Goal: Task Accomplishment & Management: Manage account settings

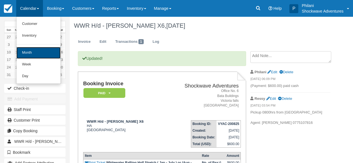
click at [45, 51] on link "Month" at bounding box center [38, 53] width 44 height 12
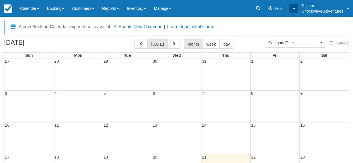
select select
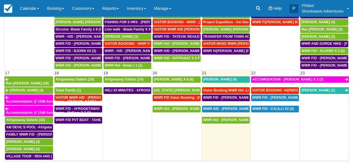
scroll to position [211, 0]
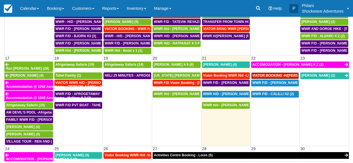
click at [278, 73] on span "VIATOR BOOKING -H/D - Hafeli, Breeanna X 4 (4)" at bounding box center [289, 75] width 75 height 4
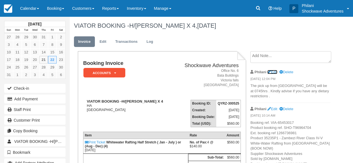
click at [277, 71] on link "Edit" at bounding box center [273, 72] width 10 height 4
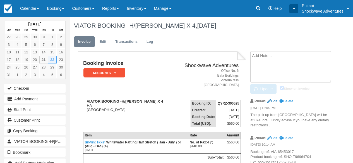
type textarea "The pick up from Batonka Lodge will be at 0745hrs . Kindly advise if you have a…"
checkbox input "true"
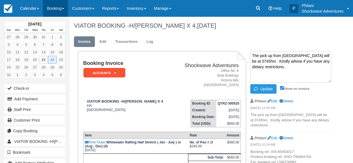
type textarea "The pick up from Batonka Lodge will be at 0745hrs . Kindly advise if you have a…"
click at [269, 89] on button "Update" at bounding box center [264, 88] width 26 height 9
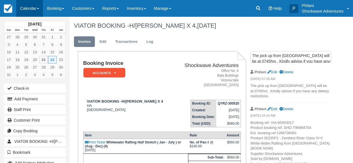
click at [38, 5] on link "Calendar" at bounding box center [29, 8] width 27 height 17
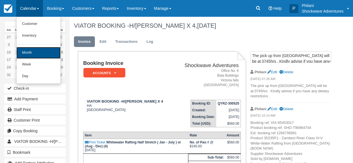
click at [44, 51] on link "Month" at bounding box center [38, 53] width 44 height 12
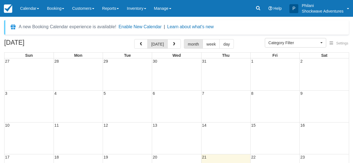
select select
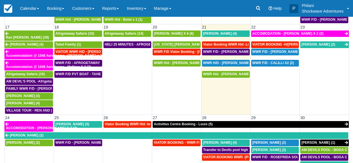
scroll to position [221, 0]
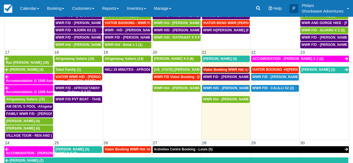
click at [231, 68] on span "Viator Booking WWR H/d -Li, Jiahao X 2 (2)" at bounding box center [238, 70] width 70 height 4
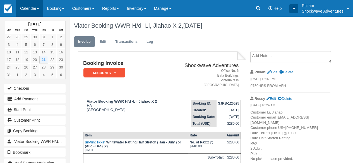
click at [31, 8] on link "Calendar" at bounding box center [29, 8] width 27 height 17
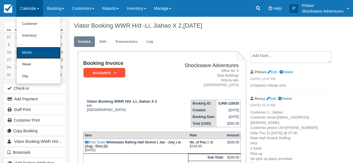
click at [40, 49] on link "Month" at bounding box center [38, 53] width 44 height 12
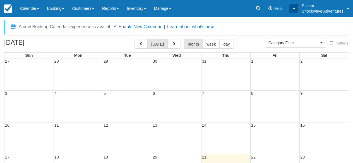
select select
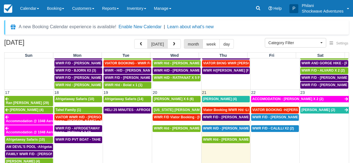
scroll to position [266, 0]
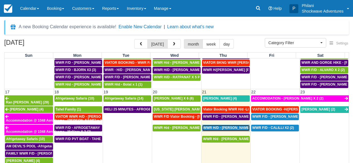
click at [237, 126] on span "WWR H/D - [PERSON_NAME] X 1 (1)" at bounding box center [232, 128] width 59 height 4
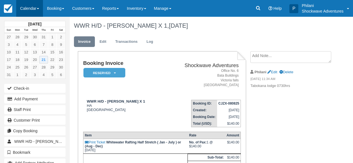
click at [36, 10] on link "Calendar" at bounding box center [29, 8] width 27 height 17
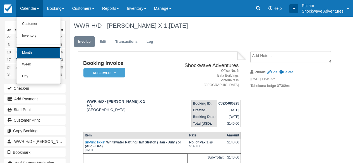
click at [47, 50] on link "Month" at bounding box center [38, 53] width 44 height 12
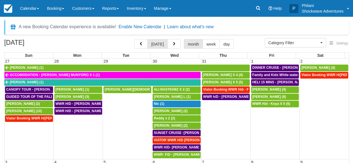
select select
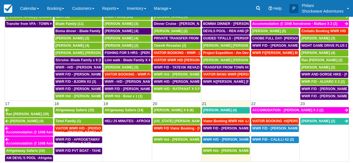
scroll to position [206, 0]
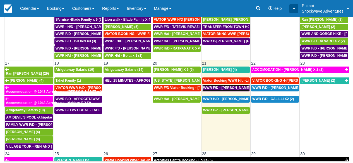
click at [228, 86] on span "WWR F/D - [PERSON_NAME] X4 (4)" at bounding box center [231, 88] width 57 height 4
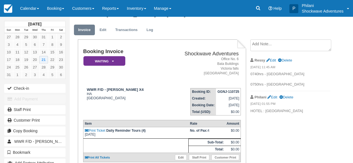
scroll to position [13, 0]
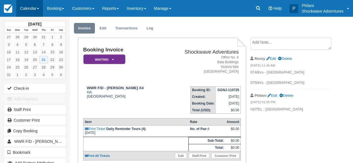
click at [32, 6] on link "Calendar" at bounding box center [29, 8] width 27 height 17
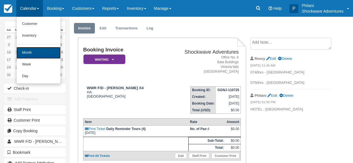
click at [41, 50] on link "Month" at bounding box center [38, 53] width 44 height 12
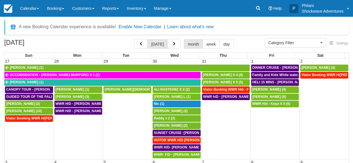
select select
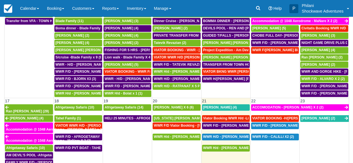
scroll to position [196, 0]
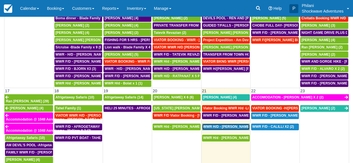
click at [233, 125] on span "WWR H/D - Dean Redmann X 1 (1)" at bounding box center [232, 127] width 59 height 4
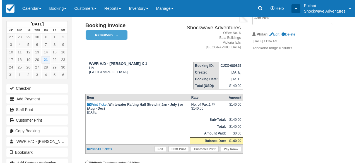
scroll to position [49, 0]
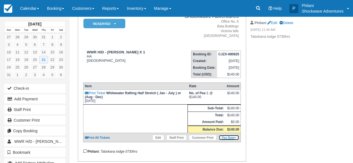
click at [236, 139] on icon at bounding box center [235, 137] width 2 height 3
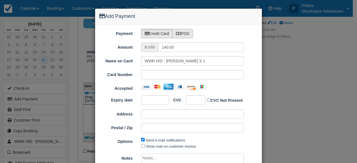
type input "08/21/25"
drag, startPoint x: 182, startPoint y: 30, endPoint x: 187, endPoint y: 32, distance: 5.5
click at [182, 30] on label "POS" at bounding box center [183, 33] width 21 height 9
radio input "true"
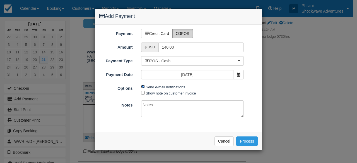
click at [142, 87] on input "Send e-mail notifications" at bounding box center [143, 87] width 4 height 4
checkbox input "false"
click at [167, 118] on div "Payment Credit Card POS Amount $ USD 140.00 Name on Card WWR H/D - Dean Redmann…" at bounding box center [178, 79] width 167 height 108
click at [170, 106] on textarea at bounding box center [192, 108] width 103 height 17
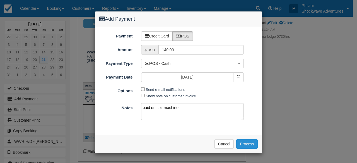
type textarea "paid on cbz machine"
click at [251, 142] on button "Process" at bounding box center [248, 143] width 22 height 9
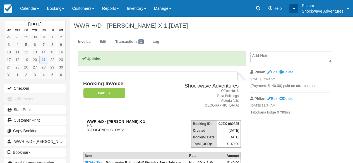
scroll to position [49, 0]
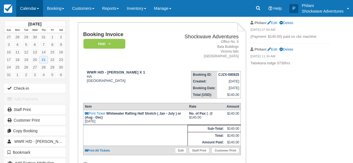
click at [36, 6] on link "Calendar" at bounding box center [29, 8] width 27 height 17
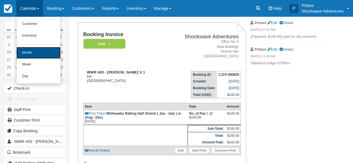
click at [44, 55] on link "Month" at bounding box center [38, 53] width 44 height 12
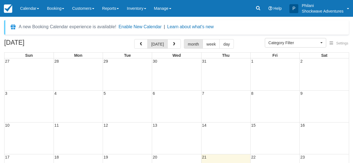
select select
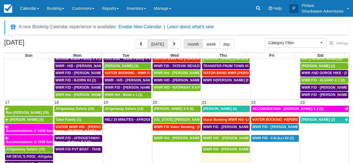
scroll to position [349, 0]
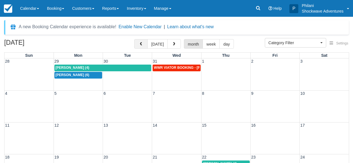
click at [143, 43] on span "button" at bounding box center [141, 44] width 4 height 4
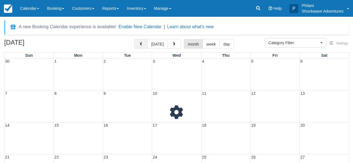
click at [143, 43] on span "button" at bounding box center [141, 44] width 4 height 4
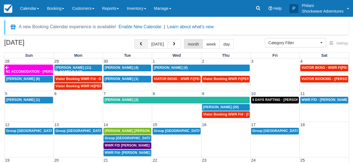
click at [143, 43] on span "button" at bounding box center [141, 44] width 4 height 4
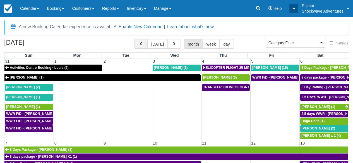
click at [144, 42] on button "button" at bounding box center [140, 43] width 13 height 9
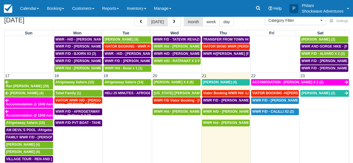
scroll to position [277, 0]
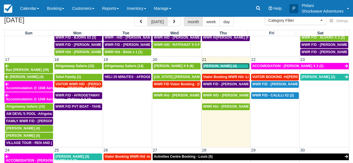
click at [227, 66] on div "[PERSON_NAME] (4)" at bounding box center [226, 66] width 46 height 4
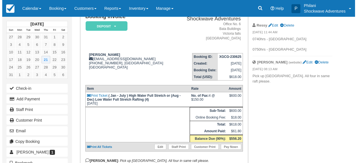
scroll to position [45, 0]
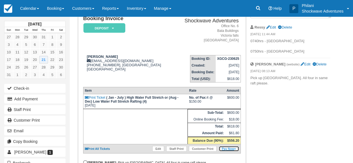
click at [232, 151] on link "Pay Now" at bounding box center [229, 149] width 20 height 6
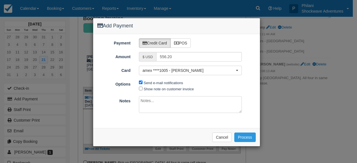
click at [166, 103] on textarea at bounding box center [190, 104] width 103 height 17
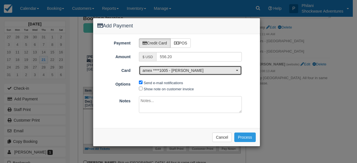
click at [202, 70] on span "amex ****1005 - Chris Parker" at bounding box center [189, 71] width 92 height 6
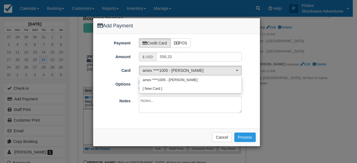
click at [273, 89] on div "Add Payment Payment Credit Card POS Amount $ USD 556.20 Card amex ****1005 - Ch…" at bounding box center [178, 81] width 357 height 163
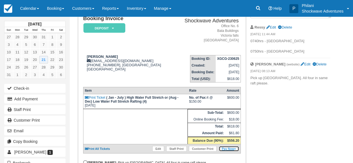
click at [226, 151] on link "Pay Now" at bounding box center [229, 149] width 20 height 6
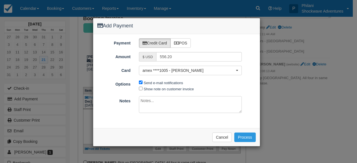
click at [177, 107] on textarea at bounding box center [190, 104] width 103 height 17
type textarea "paid"
click at [221, 139] on button "Cancel" at bounding box center [223, 136] width 20 height 9
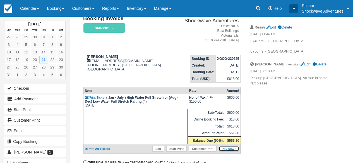
click at [229, 151] on link "Pay Now" at bounding box center [229, 149] width 20 height 6
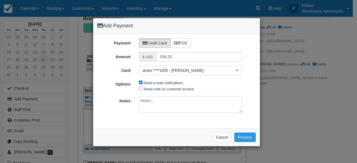
click at [167, 103] on textarea at bounding box center [190, 104] width 103 height 17
type textarea "balance"
click at [249, 136] on button "Process" at bounding box center [246, 136] width 22 height 9
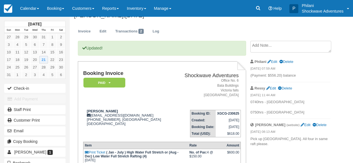
scroll to position [22, 0]
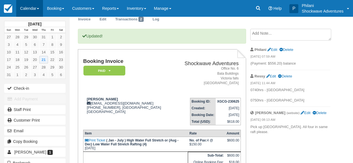
click at [37, 5] on link "Calendar" at bounding box center [29, 8] width 27 height 17
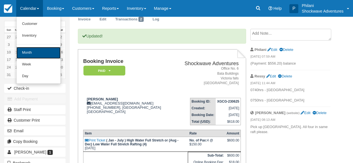
click at [35, 54] on link "Month" at bounding box center [38, 53] width 44 height 12
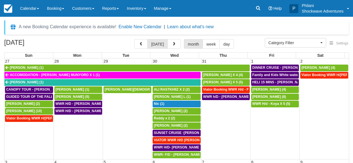
select select
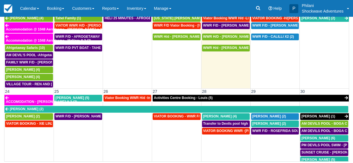
scroll to position [284, 0]
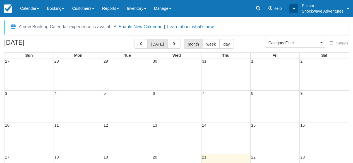
select select
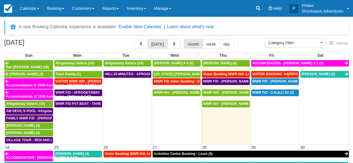
scroll to position [349, 0]
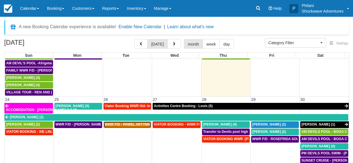
click at [133, 123] on link "WWR F/D - PAWEL ARTYMIONEK X 4 (4)" at bounding box center [128, 124] width 48 height 7
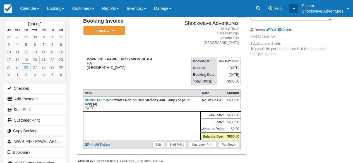
scroll to position [47, 0]
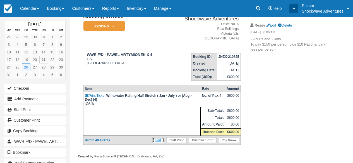
click at [156, 143] on link "Edit" at bounding box center [158, 140] width 12 height 6
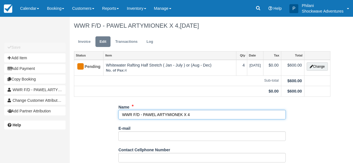
click at [142, 115] on input "WWR F/D - PAWEL ARTYMIONEK X 4" at bounding box center [202, 114] width 168 height 9
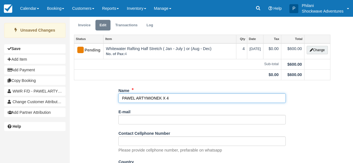
scroll to position [98, 0]
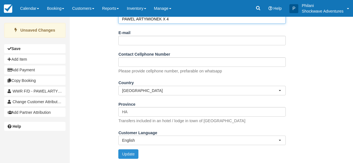
type input "PAWEL ARTYMIONEK X 4"
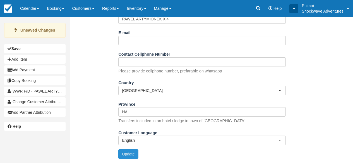
click at [134, 154] on button "Update" at bounding box center [128, 153] width 20 height 9
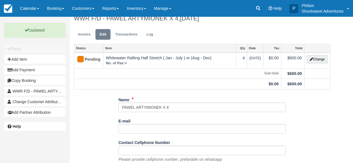
scroll to position [0, 0]
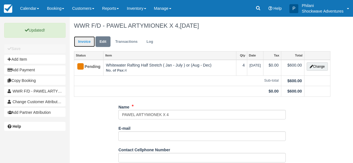
click at [82, 44] on link "Invoice" at bounding box center [84, 41] width 21 height 11
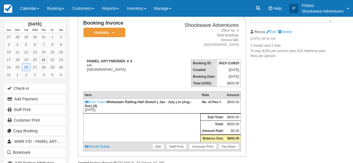
scroll to position [40, 0]
click at [275, 32] on link "Edit" at bounding box center [271, 32] width 10 height 4
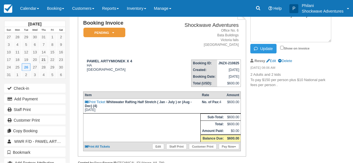
scroll to position [33, 0]
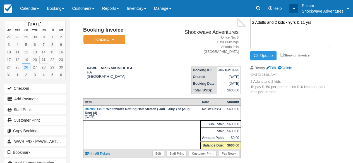
type textarea "2 Adults and 2 kids - 9yrs & 11 yrs"
click at [282, 54] on input "Show on invoice" at bounding box center [282, 55] width 4 height 4
checkbox input "true"
click at [262, 53] on button "Update" at bounding box center [264, 55] width 26 height 9
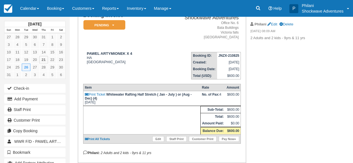
scroll to position [51, 0]
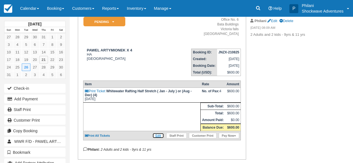
click at [157, 138] on link "Edit" at bounding box center [158, 136] width 12 height 6
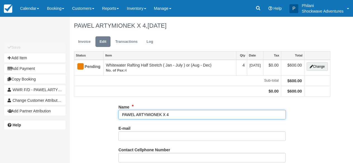
click at [171, 115] on input "PAWEL ARTYMIONEK X 4" at bounding box center [202, 114] width 168 height 9
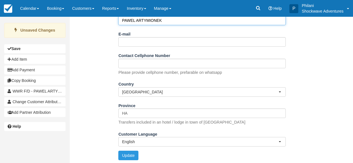
scroll to position [98, 0]
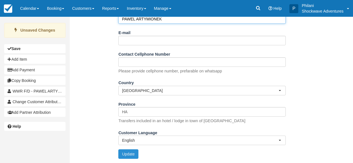
type input "PAWEL ARTYMIONEK"
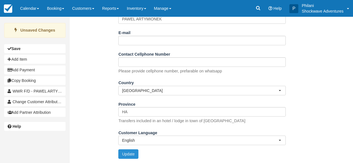
click at [128, 154] on button "Update" at bounding box center [128, 153] width 20 height 9
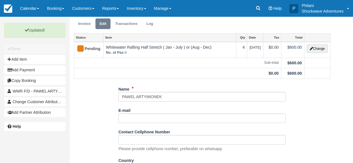
scroll to position [9, 0]
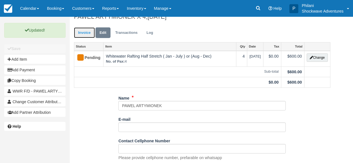
click at [87, 36] on link "Invoice" at bounding box center [84, 32] width 21 height 11
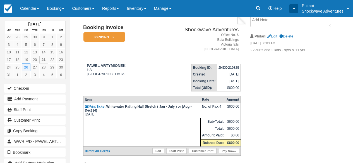
scroll to position [45, 0]
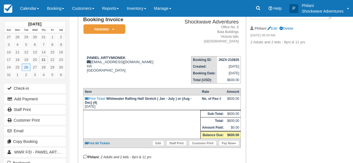
scroll to position [40, 0]
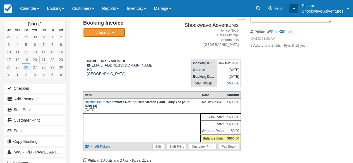
click at [118, 35] on em "Pending" at bounding box center [105, 33] width 42 height 10
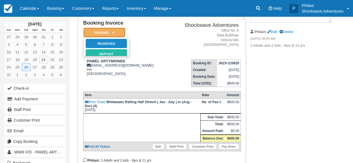
scroll to position [0, 0]
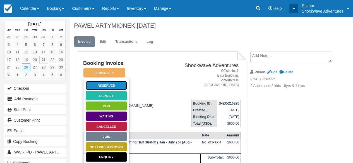
click at [117, 85] on link "Reserved" at bounding box center [106, 86] width 42 height 10
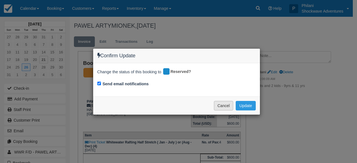
click at [226, 106] on button "Cancel" at bounding box center [224, 105] width 20 height 9
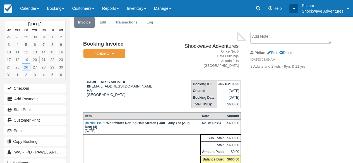
scroll to position [27, 0]
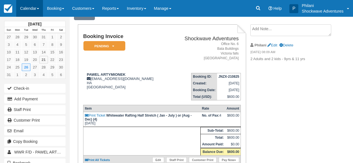
click at [35, 4] on link "Calendar" at bounding box center [29, 8] width 27 height 17
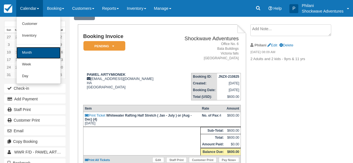
click at [29, 48] on link "Month" at bounding box center [38, 53] width 44 height 12
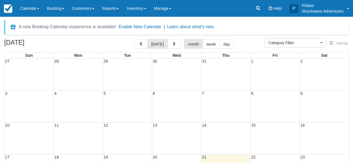
select select
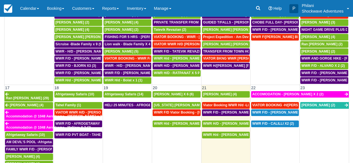
scroll to position [282, 0]
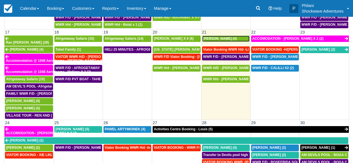
click at [220, 40] on span "Chris Parker (4)" at bounding box center [220, 39] width 34 height 4
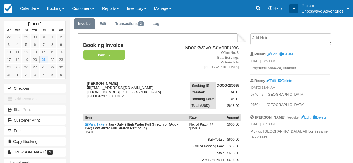
scroll to position [18, 0]
click at [30, 9] on link "Calendar" at bounding box center [29, 8] width 27 height 17
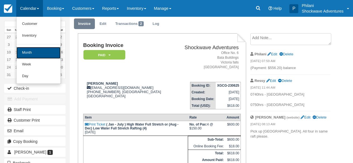
click at [27, 52] on link "Month" at bounding box center [38, 53] width 44 height 12
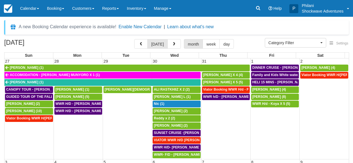
select select
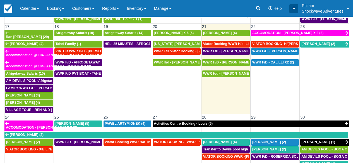
scroll to position [302, 0]
